Goal: Information Seeking & Learning: Learn about a topic

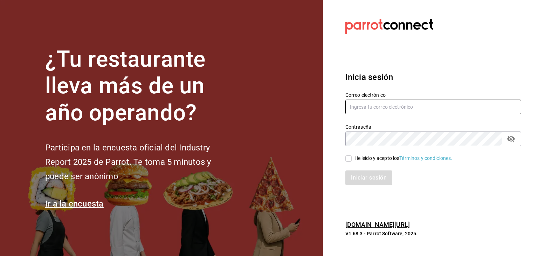
click at [354, 109] on input "text" at bounding box center [434, 107] width 176 height 15
click at [353, 106] on input "eteban.santos@rupocosteno.com" at bounding box center [434, 107] width 176 height 15
click at [388, 106] on input "esteban.santos@rupocosteno.com" at bounding box center [434, 107] width 176 height 15
type input "esteban.santos@grupocosteno.com"
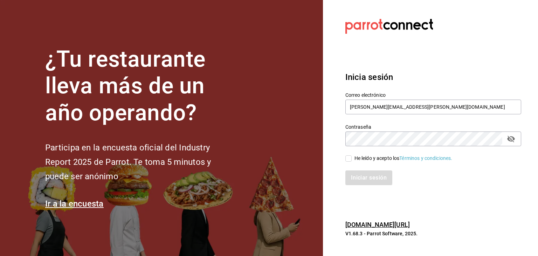
click at [510, 141] on icon "passwordField" at bounding box center [512, 139] width 8 height 7
click at [351, 158] on input "He leído y acepto los Términos y condiciones." at bounding box center [349, 158] width 6 height 6
checkbox input "true"
click at [358, 178] on button "Iniciar sesión" at bounding box center [370, 177] width 48 height 15
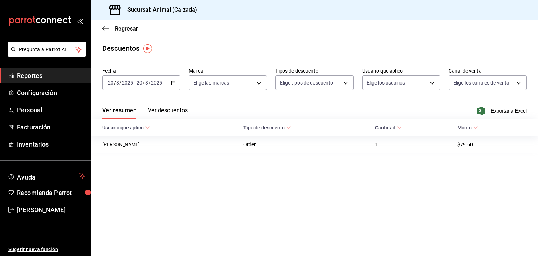
click at [237, 54] on main "Regresar Descuentos Fecha [DATE] [DATE] - [DATE] [DATE] Marca Elige las marcas …" at bounding box center [314, 138] width 447 height 236
click at [107, 30] on icon "button" at bounding box center [105, 29] width 7 height 6
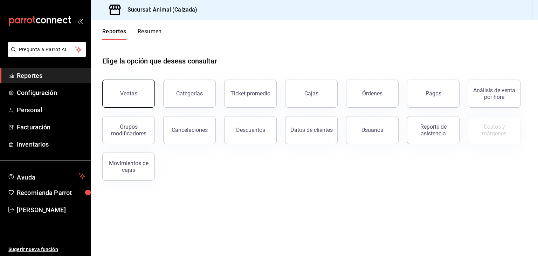
click at [124, 93] on div "Ventas" at bounding box center [128, 93] width 17 height 7
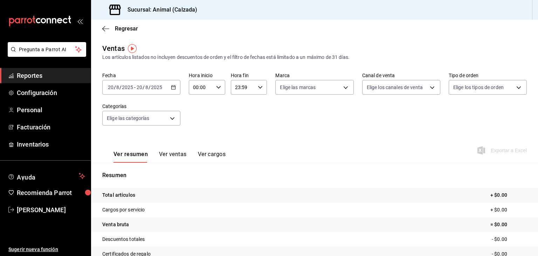
click at [169, 88] on div "[DATE] [DATE] - [DATE] [DATE]" at bounding box center [141, 87] width 78 height 15
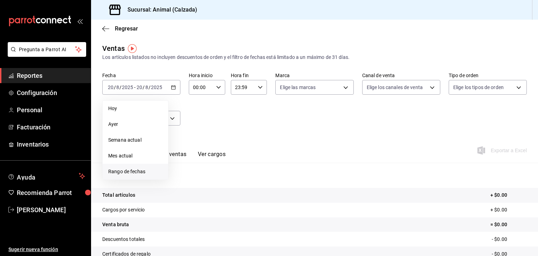
click at [119, 170] on span "Rango de fechas" at bounding box center [135, 171] width 54 height 7
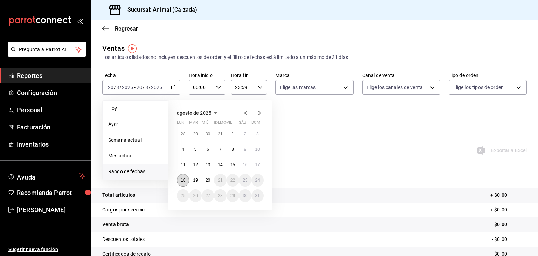
click at [188, 176] on button "18" at bounding box center [183, 180] width 12 height 13
click at [206, 179] on abbr "20" at bounding box center [208, 180] width 5 height 5
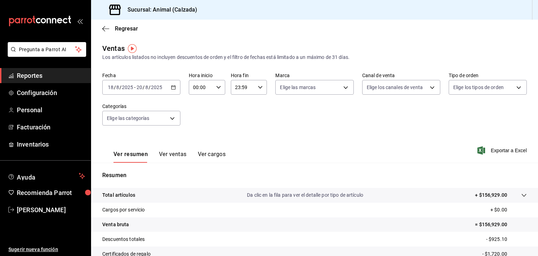
click at [197, 84] on input "00:00" at bounding box center [201, 87] width 25 height 14
click at [198, 125] on span "05" at bounding box center [196, 123] width 7 height 6
type input "05:00"
click at [254, 86] on div at bounding box center [269, 128] width 538 height 256
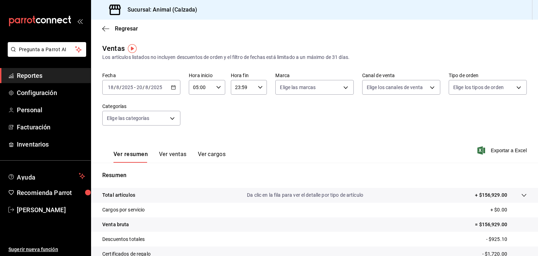
click at [254, 86] on div "23:59 Hora fin" at bounding box center [249, 87] width 36 height 15
click at [236, 127] on span "05" at bounding box center [238, 127] width 7 height 6
click at [255, 102] on button "00" at bounding box center [256, 105] width 15 height 14
type input "05:00"
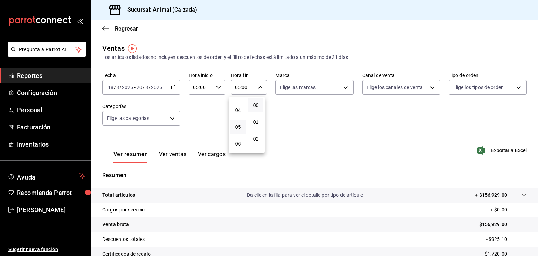
click at [306, 87] on div at bounding box center [269, 128] width 538 height 256
click at [306, 87] on body "Pregunta a Parrot AI Reportes Configuración Personal Facturación Inventarios Ay…" at bounding box center [269, 128] width 538 height 256
click at [284, 112] on input "checkbox" at bounding box center [281, 114] width 6 height 6
checkbox input "true"
type input "e26472f3-9262-489d-bcba-4c6b034529c7"
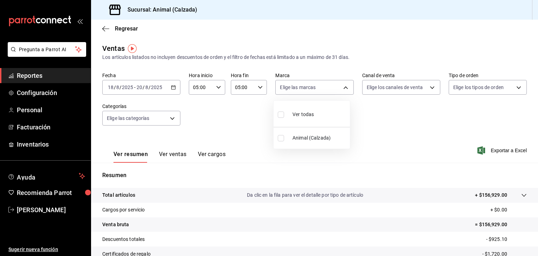
checkbox input "true"
click at [387, 91] on div at bounding box center [269, 128] width 538 height 256
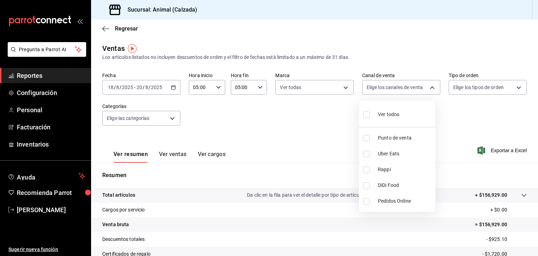
click at [387, 91] on body "Pregunta a Parrot AI Reportes Configuración Personal Facturación Inventarios Ay…" at bounding box center [269, 128] width 538 height 256
click at [367, 113] on input "checkbox" at bounding box center [367, 114] width 6 height 6
checkbox input "true"
type input "PARROT,UBER_EATS,RAPPI,DIDI_FOOD,ONLINE"
checkbox input "true"
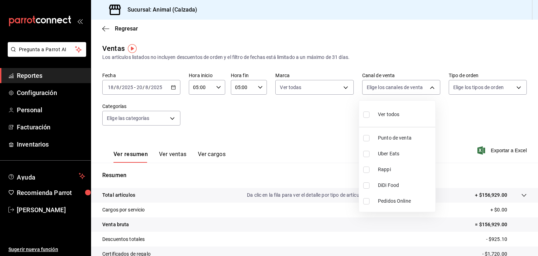
checkbox input "true"
click at [452, 89] on div at bounding box center [269, 128] width 538 height 256
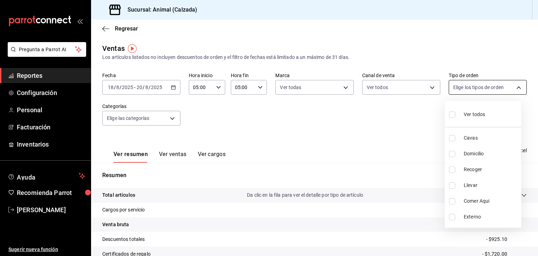
click at [451, 90] on body "Pregunta a Parrot AI Reportes Configuración Personal Facturación Inventarios Ay…" at bounding box center [269, 128] width 538 height 256
click at [451, 116] on input "checkbox" at bounding box center [452, 114] width 6 height 6
checkbox input "true"
type input "588630d3-b511-4bba-a729-32472510037f,54b7ae00-ca47-4ec1-b7ff-55842c0a2b62,92293…"
checkbox input "true"
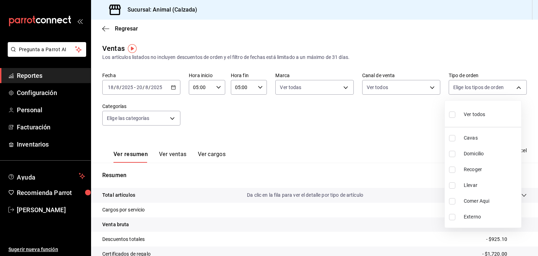
checkbox input "true"
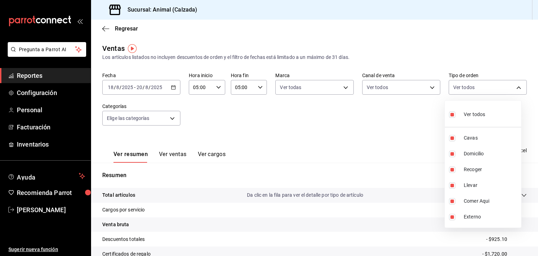
click at [164, 120] on div at bounding box center [269, 128] width 538 height 256
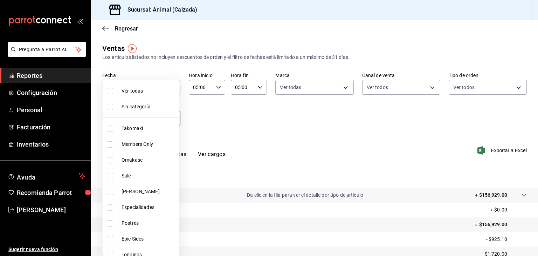
click at [173, 119] on body "Pregunta a Parrot AI Reportes Configuración Personal Facturación Inventarios Ay…" at bounding box center [269, 128] width 538 height 256
click at [111, 91] on input "checkbox" at bounding box center [110, 91] width 6 height 6
checkbox input "true"
type input "5d35a5f4-3063-4397-a550-a8f4eca83956,9bcdf976-3d2d-44f2-8aa2-d656f6bc4aaa,d84f4…"
checkbox input "true"
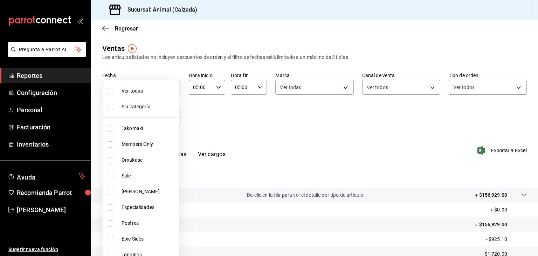
checkbox input "true"
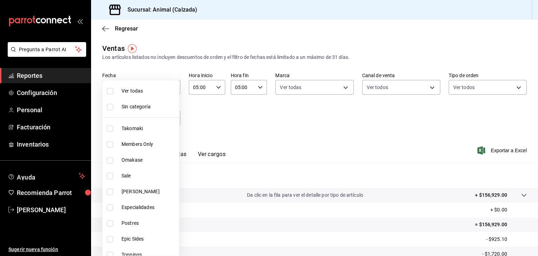
checkbox input "true"
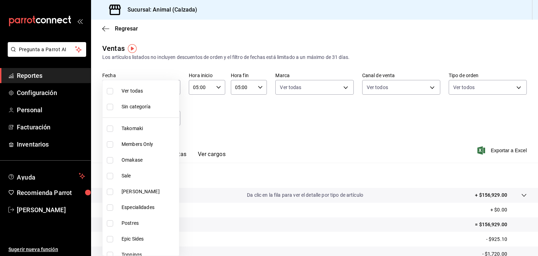
checkbox input "true"
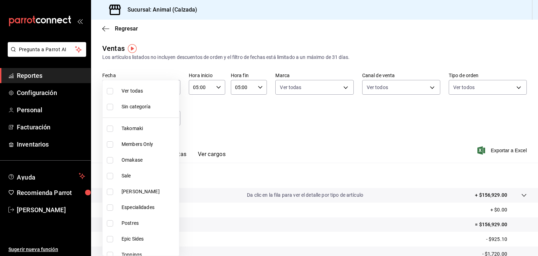
checkbox input "true"
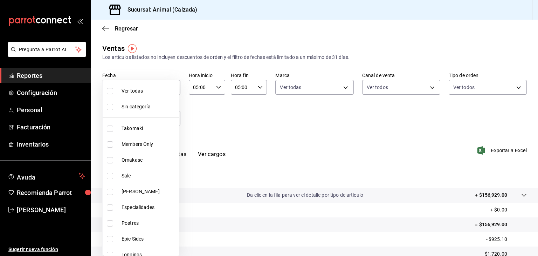
checkbox input "true"
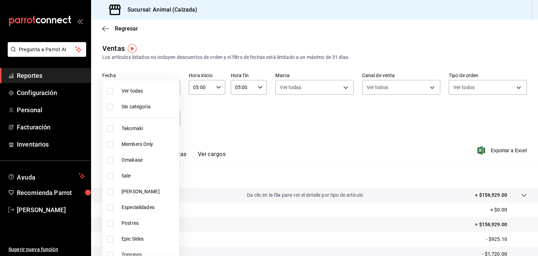
checkbox input "true"
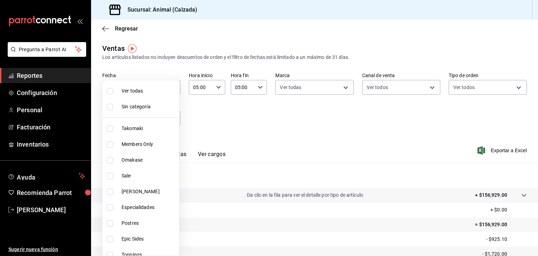
checkbox input "true"
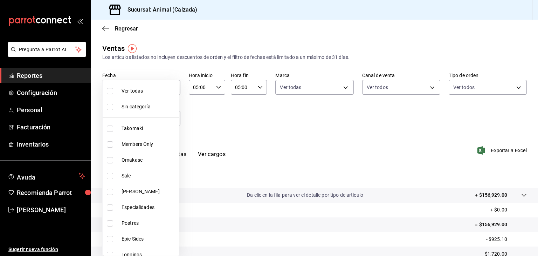
checkbox input "true"
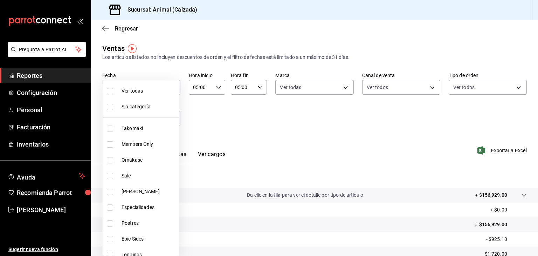
checkbox input "true"
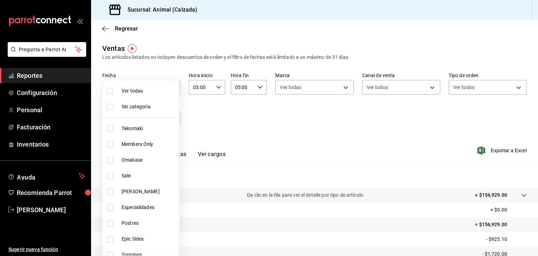
checkbox input "true"
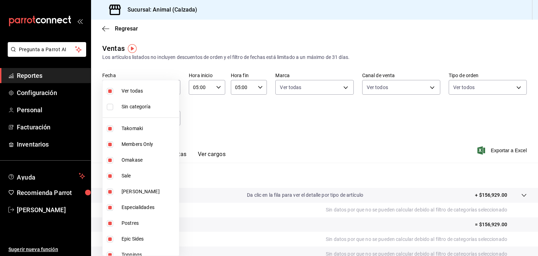
click at [227, 110] on div at bounding box center [269, 128] width 538 height 256
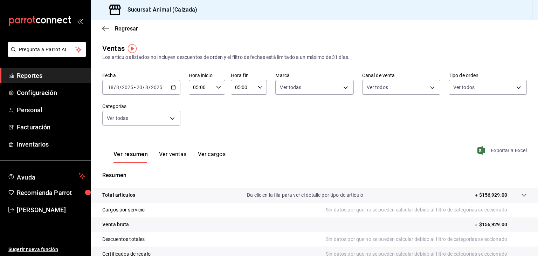
click at [484, 152] on span "Exportar a Excel" at bounding box center [503, 150] width 48 height 8
click at [165, 152] on button "Ver ventas" at bounding box center [173, 157] width 28 height 12
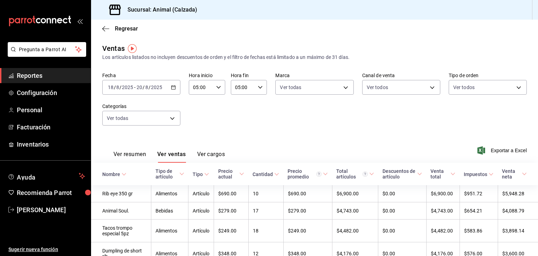
click at [163, 171] on div "Tipo de artículo" at bounding box center [167, 173] width 22 height 11
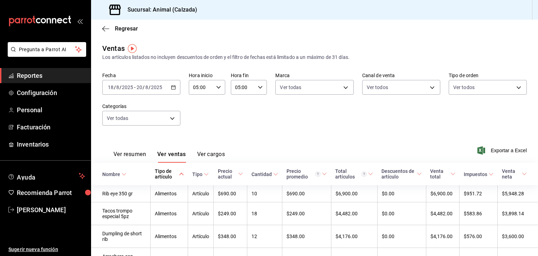
click at [163, 171] on div "Tipo de artículo" at bounding box center [166, 173] width 23 height 11
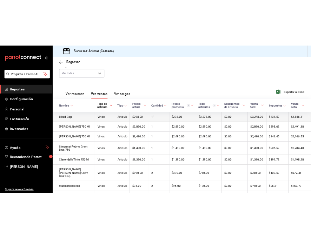
scroll to position [73, 0]
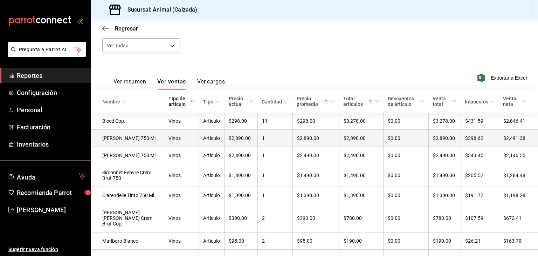
click at [171, 138] on td "Vinos" at bounding box center [181, 138] width 35 height 17
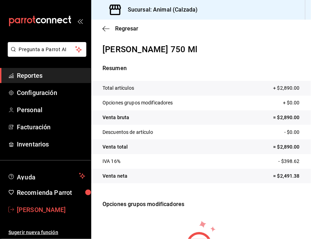
click at [64, 213] on span "[PERSON_NAME]" at bounding box center [51, 209] width 68 height 9
click at [64, 213] on html "Pregunta a Parrot AI Reportes Configuración Personal Facturación Inventarios Ay…" at bounding box center [155, 119] width 311 height 239
